Goal: Transaction & Acquisition: Purchase product/service

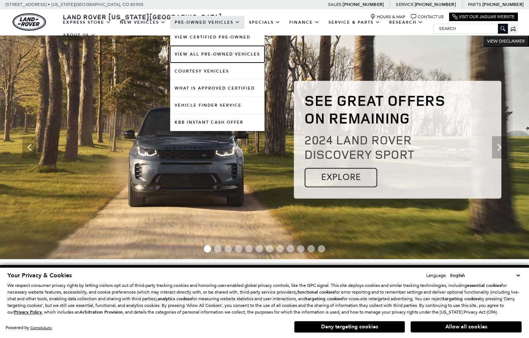
click at [200, 55] on link "View All Pre-Owned Vehicles" at bounding box center [217, 54] width 94 height 17
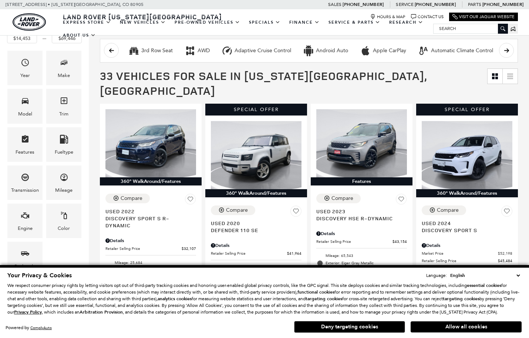
scroll to position [94, 0]
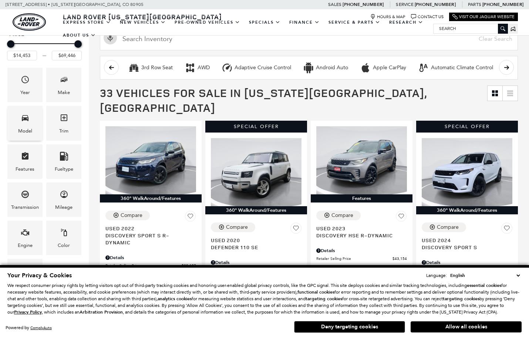
click at [14, 126] on div "Model" at bounding box center [24, 123] width 35 height 34
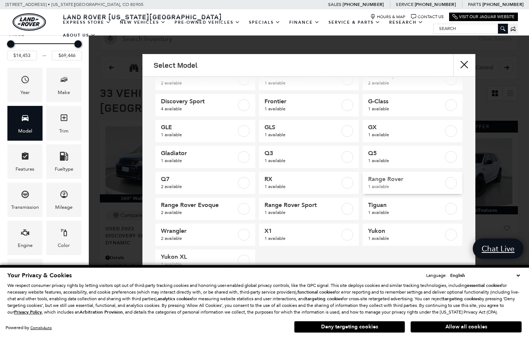
scroll to position [50, 0]
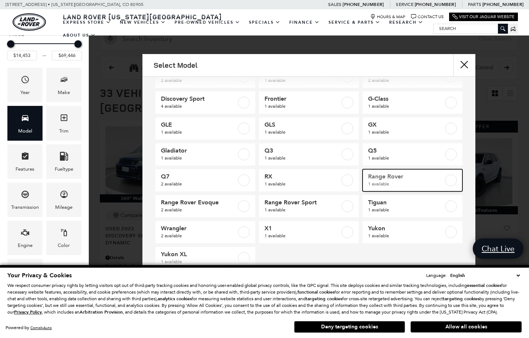
click at [447, 177] on label at bounding box center [451, 180] width 12 height 12
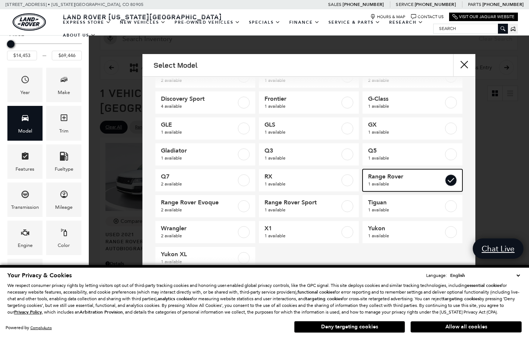
type input "$69,446"
checkbox input "true"
